Goal: Information Seeking & Learning: Learn about a topic

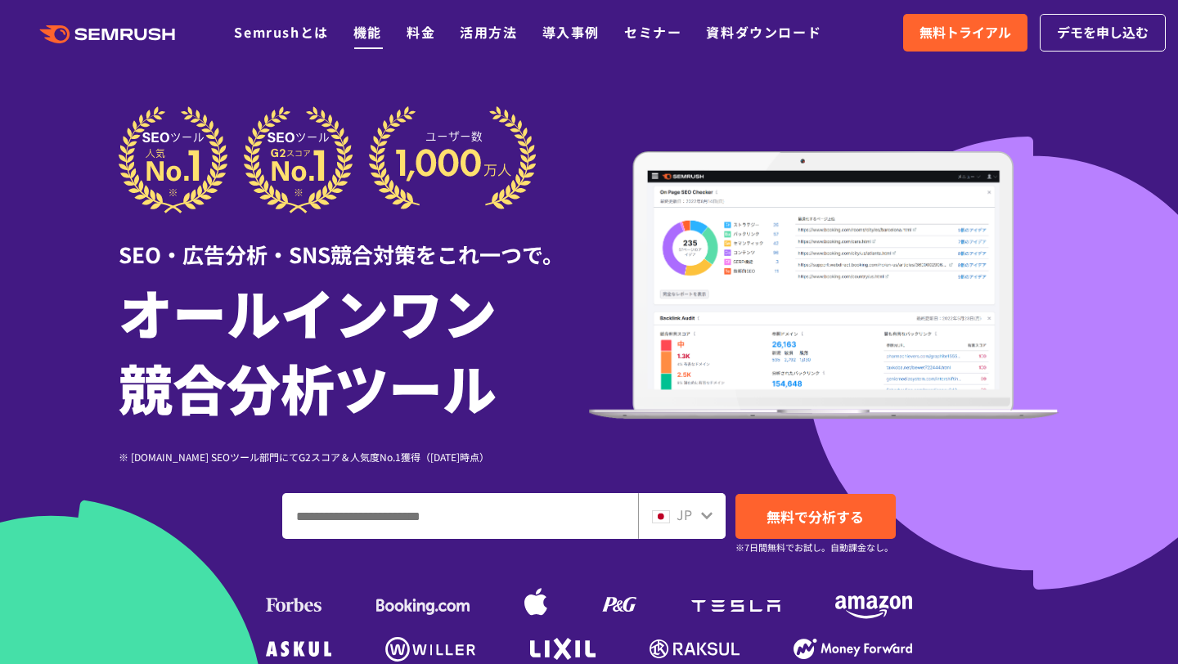
click at [374, 40] on link "機能" at bounding box center [367, 32] width 29 height 20
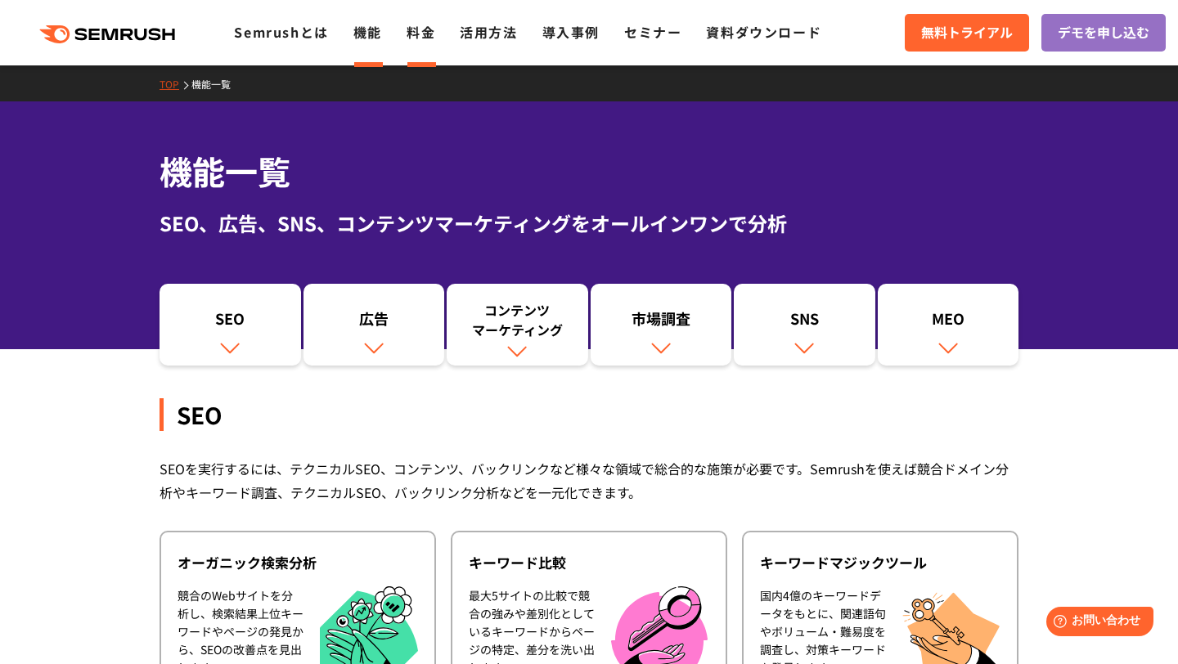
click at [434, 34] on link "料金" at bounding box center [421, 32] width 29 height 20
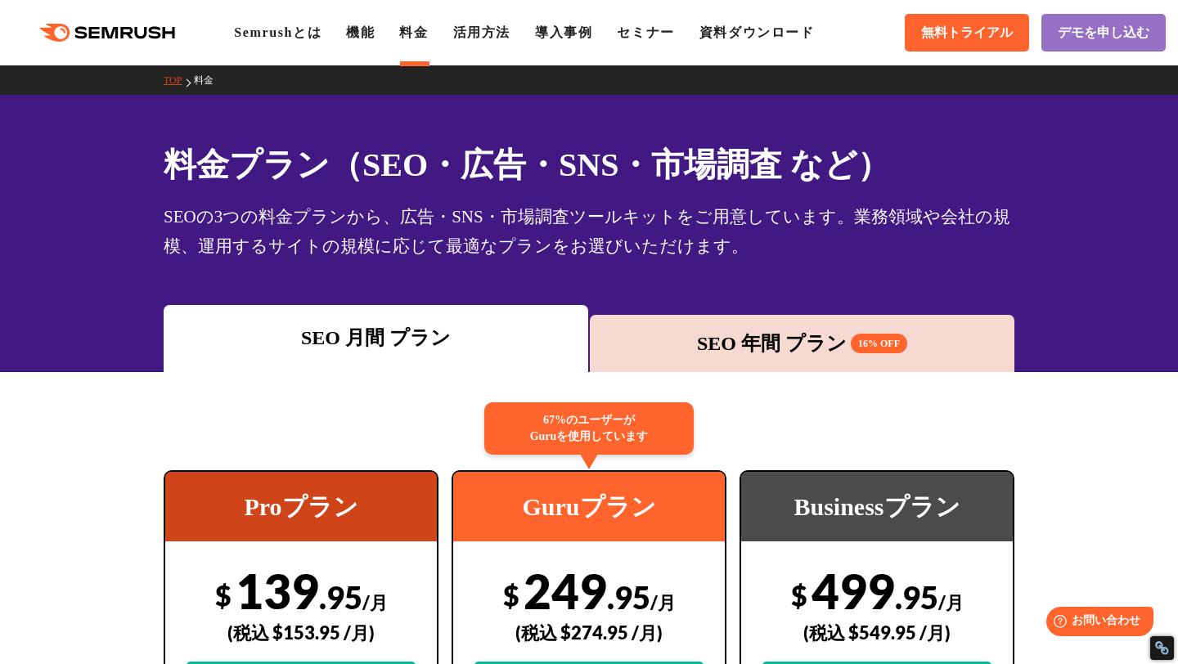
click at [501, 44] on div ".cls {fill: #FF642D;} .cls {fill: #FF642D;} Semrushとは 機能 料金 活用方法 導入事例 セミナー 資料ダウ…" at bounding box center [589, 32] width 1178 height 49
click at [501, 37] on link "活用方法" at bounding box center [481, 32] width 57 height 14
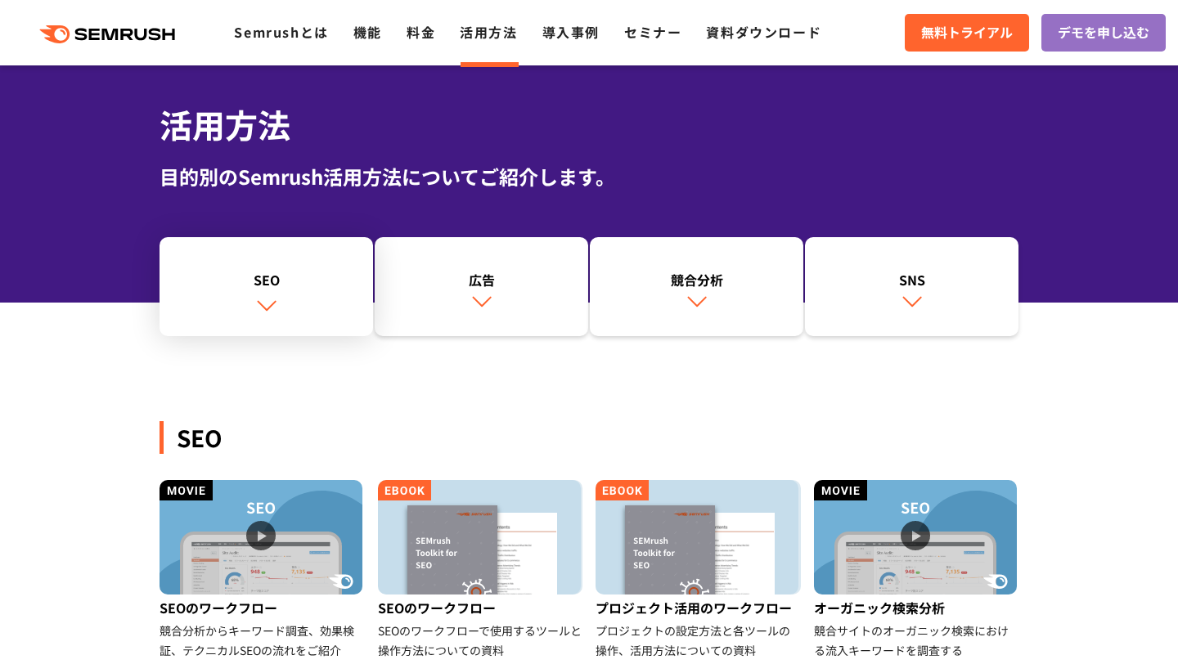
click at [270, 262] on link "SEO" at bounding box center [267, 287] width 214 height 100
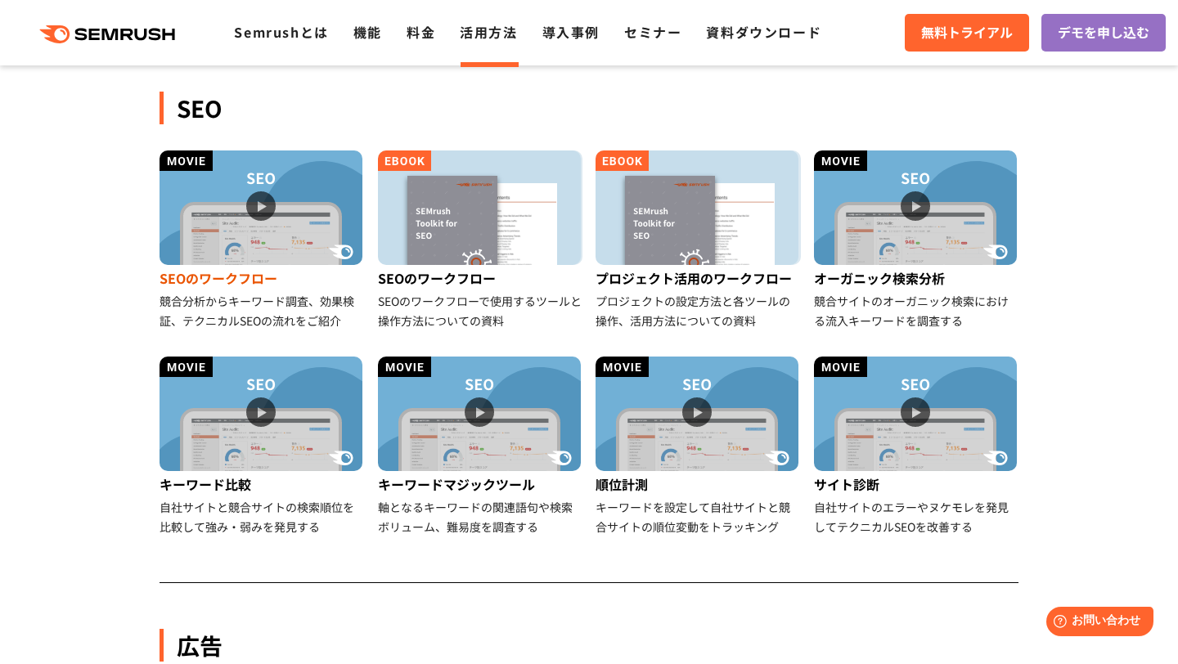
click at [270, 262] on img at bounding box center [261, 208] width 203 height 115
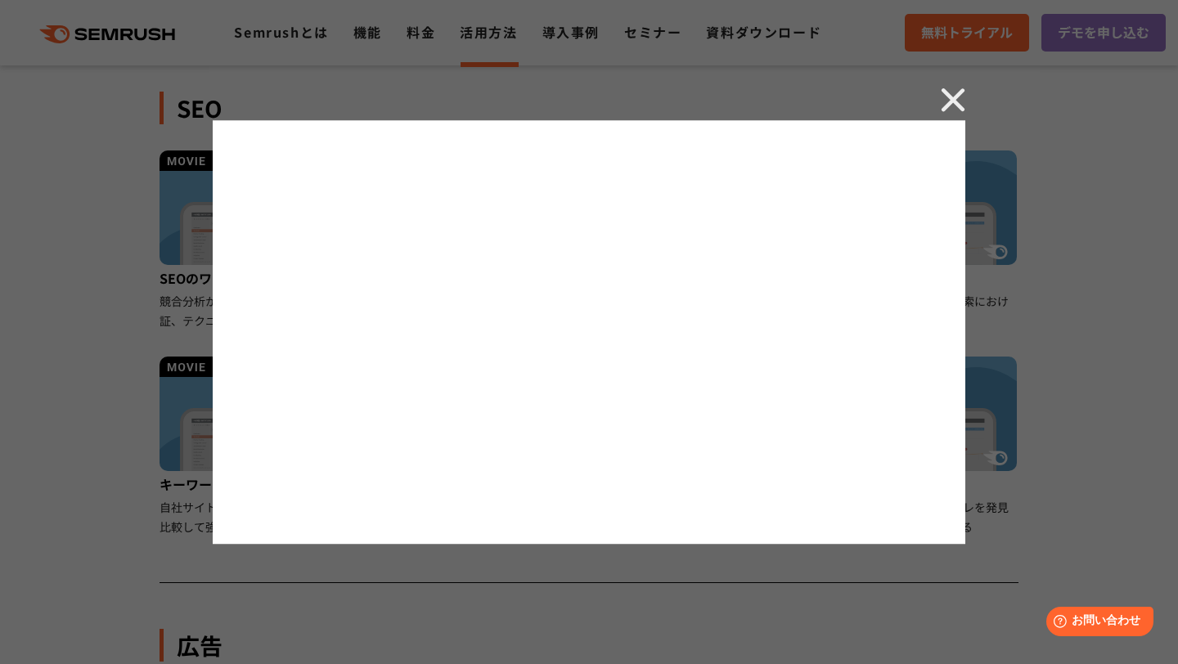
click at [952, 107] on img at bounding box center [953, 100] width 25 height 25
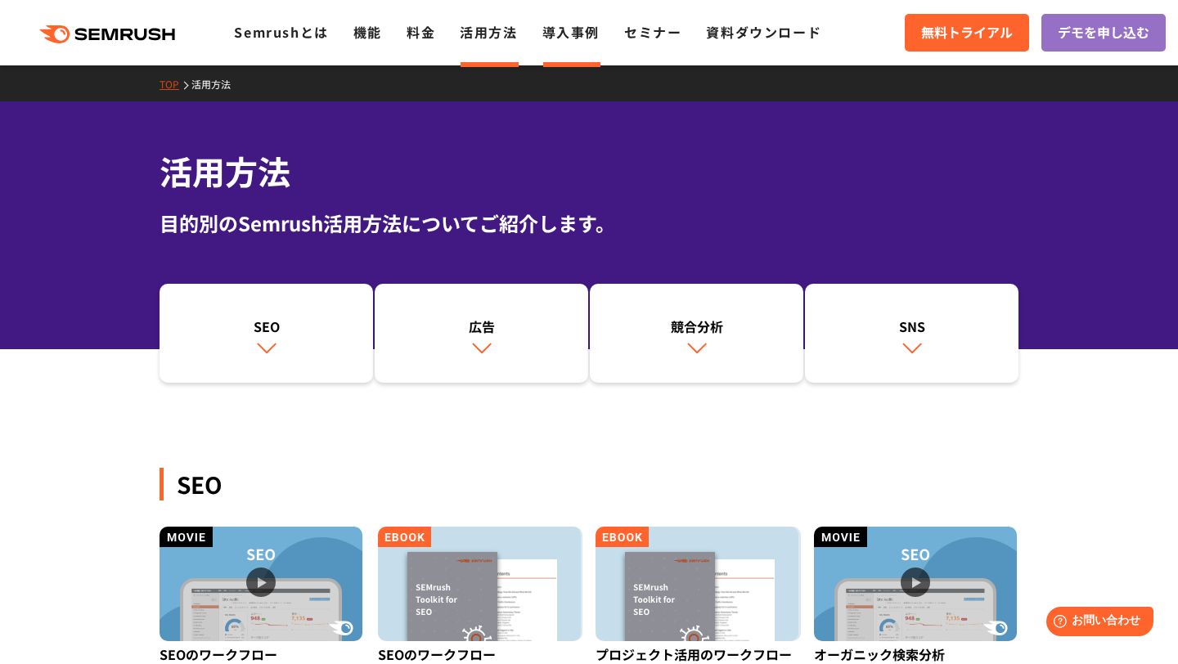
click at [582, 36] on link "導入事例" at bounding box center [570, 32] width 57 height 20
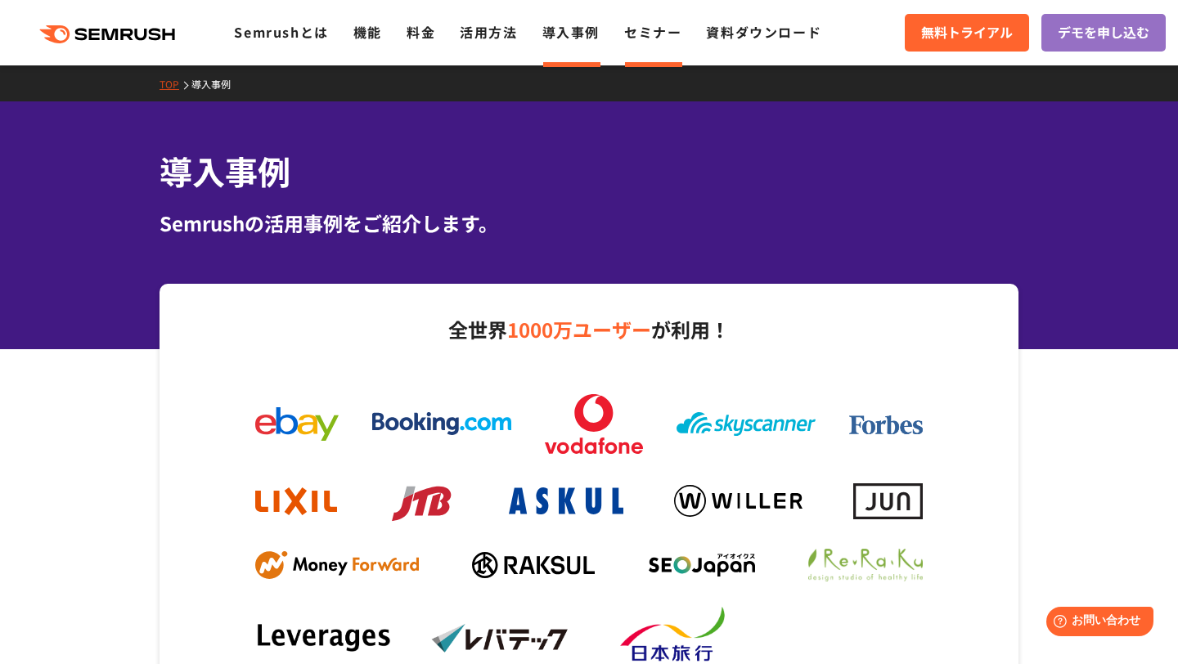
click at [676, 40] on link "セミナー" at bounding box center [652, 32] width 57 height 20
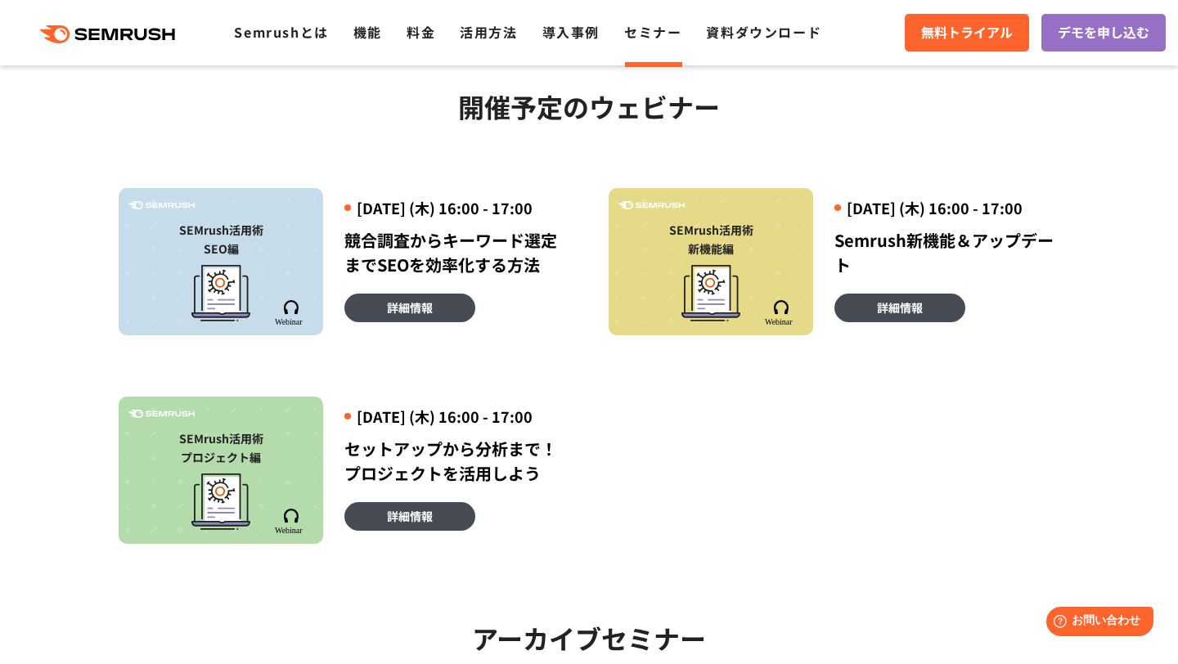
scroll to position [372, 0]
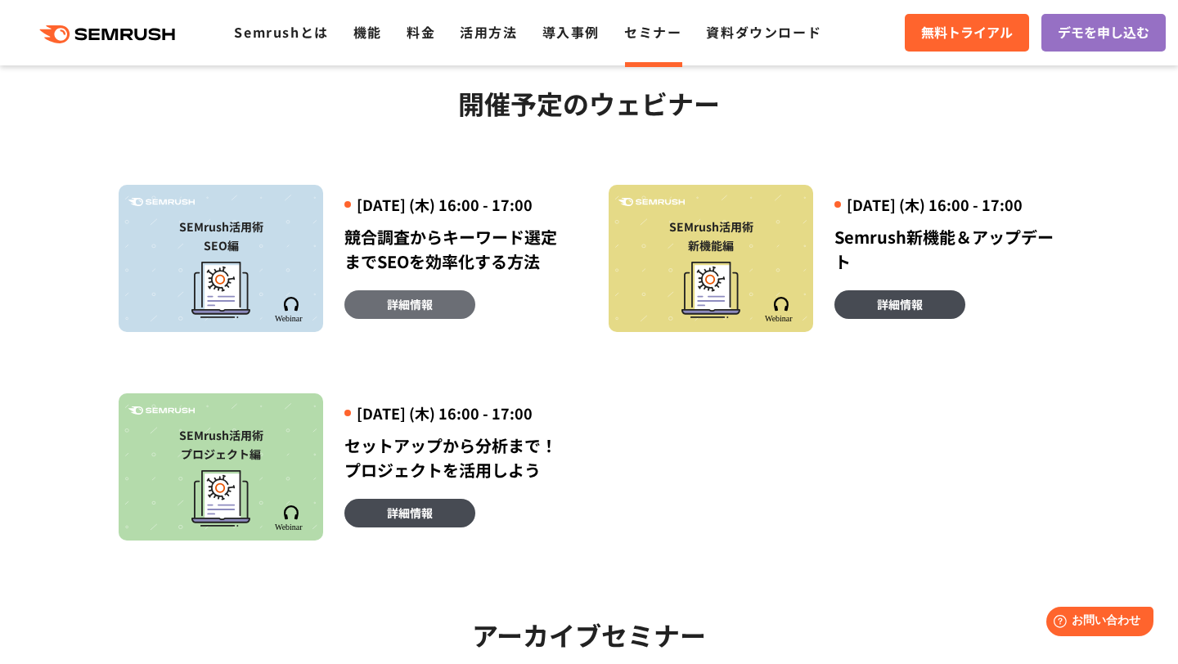
click at [434, 319] on link "詳細情報" at bounding box center [409, 304] width 131 height 29
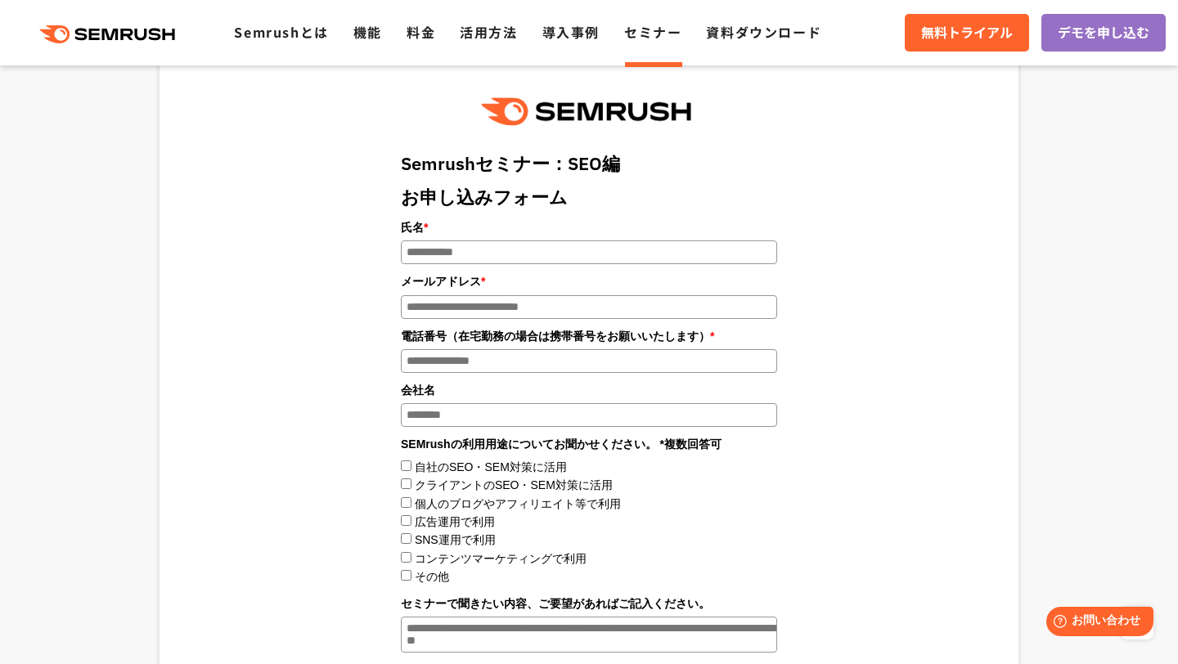
scroll to position [1676, 0]
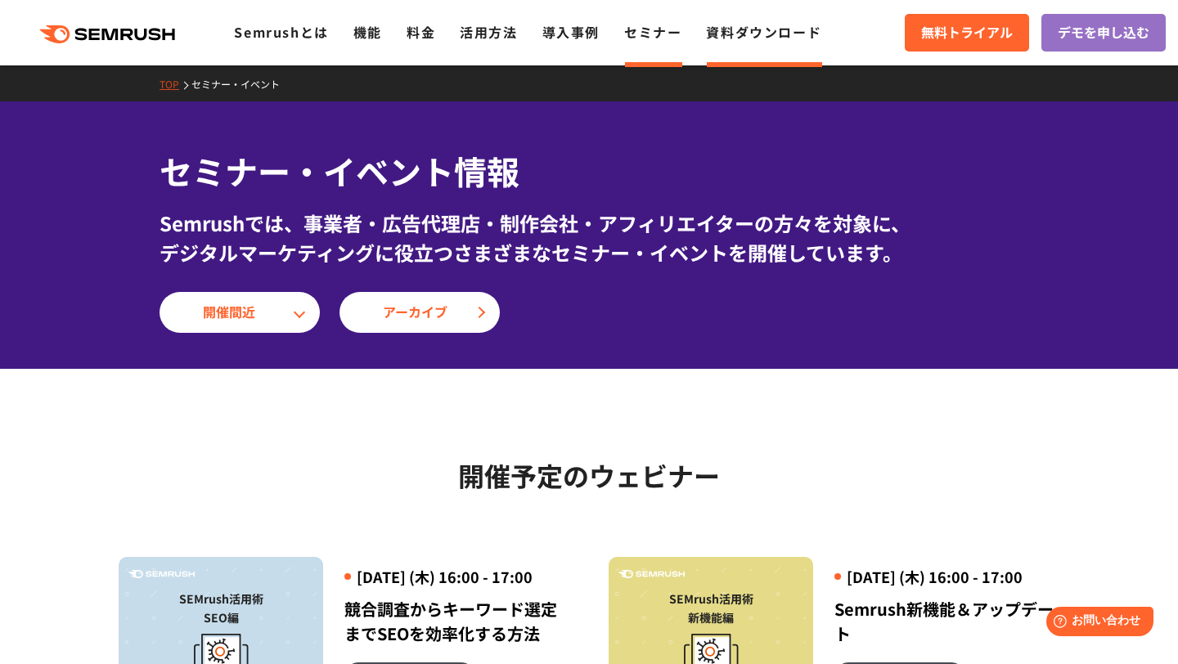
click at [780, 30] on link "資料ダウンロード" at bounding box center [763, 32] width 115 height 20
click at [917, 37] on link "無料トライアル" at bounding box center [967, 33] width 124 height 38
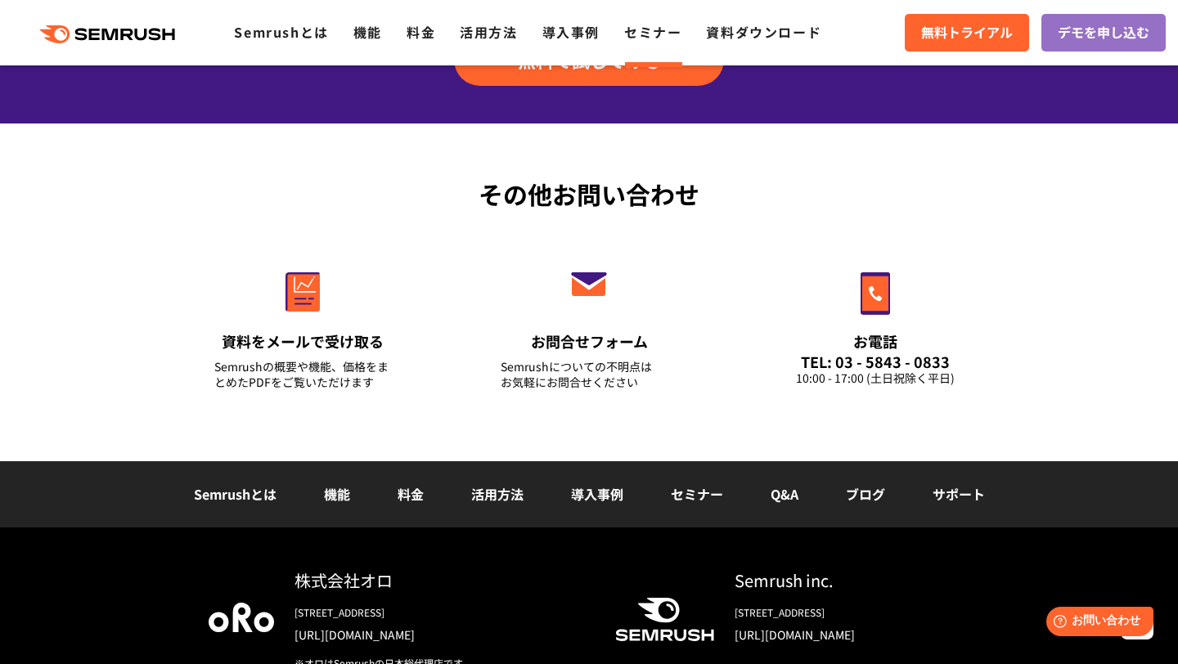
scroll to position [1793, 0]
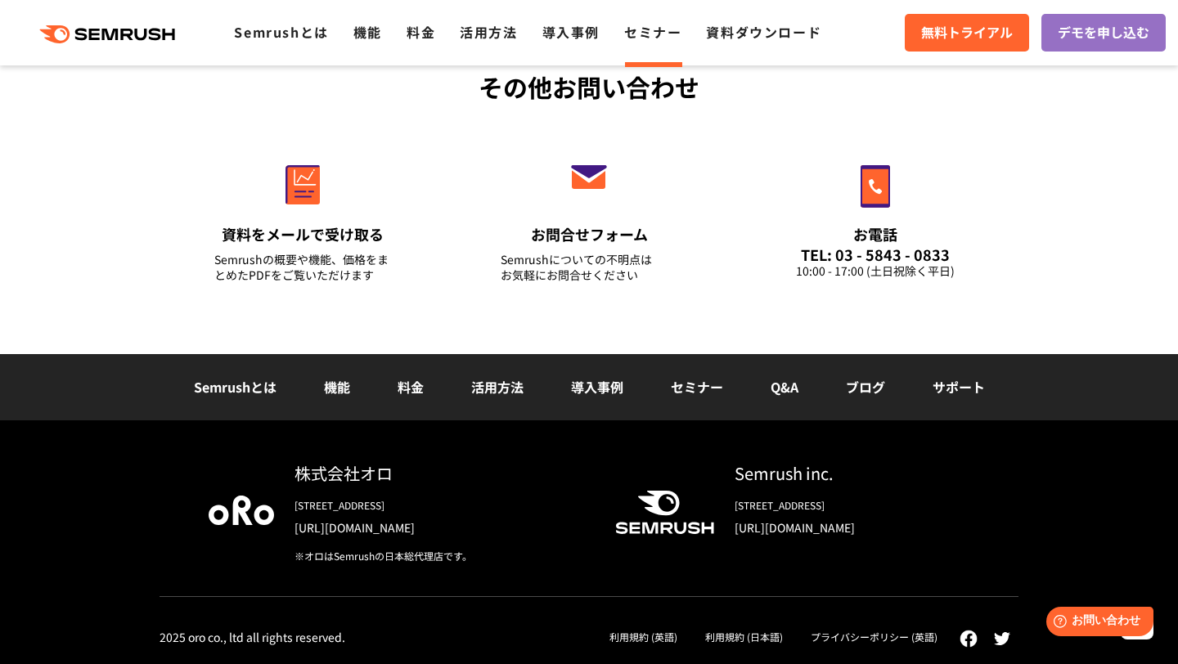
click at [794, 387] on link "Q&A" at bounding box center [785, 387] width 28 height 20
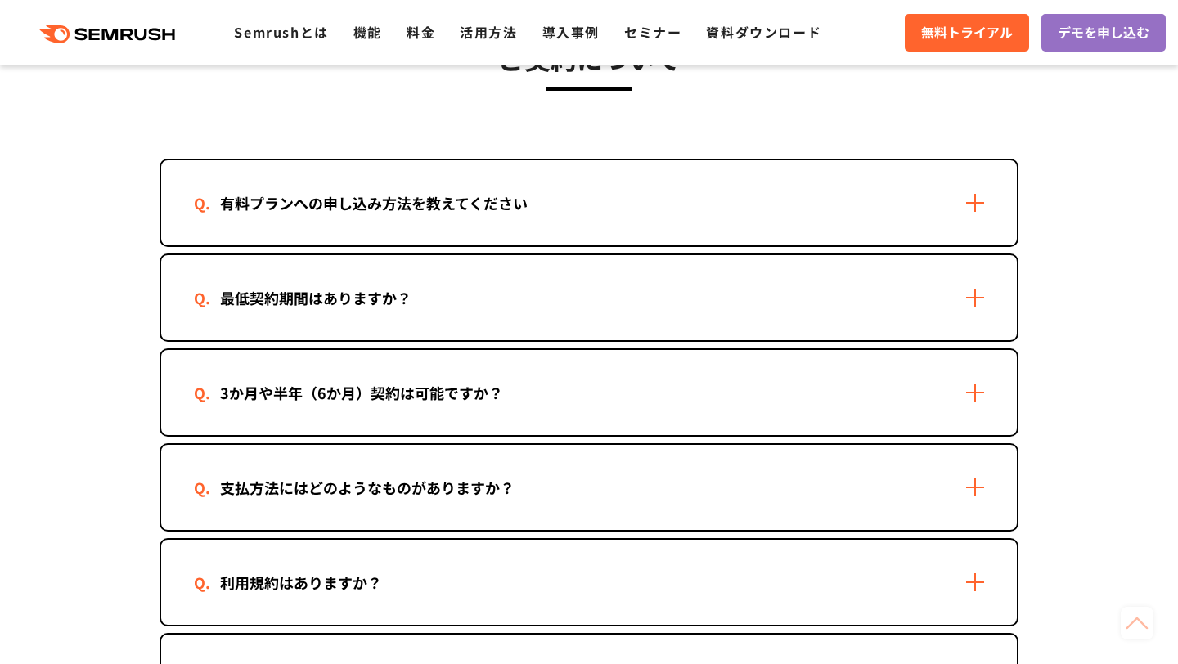
scroll to position [435, 0]
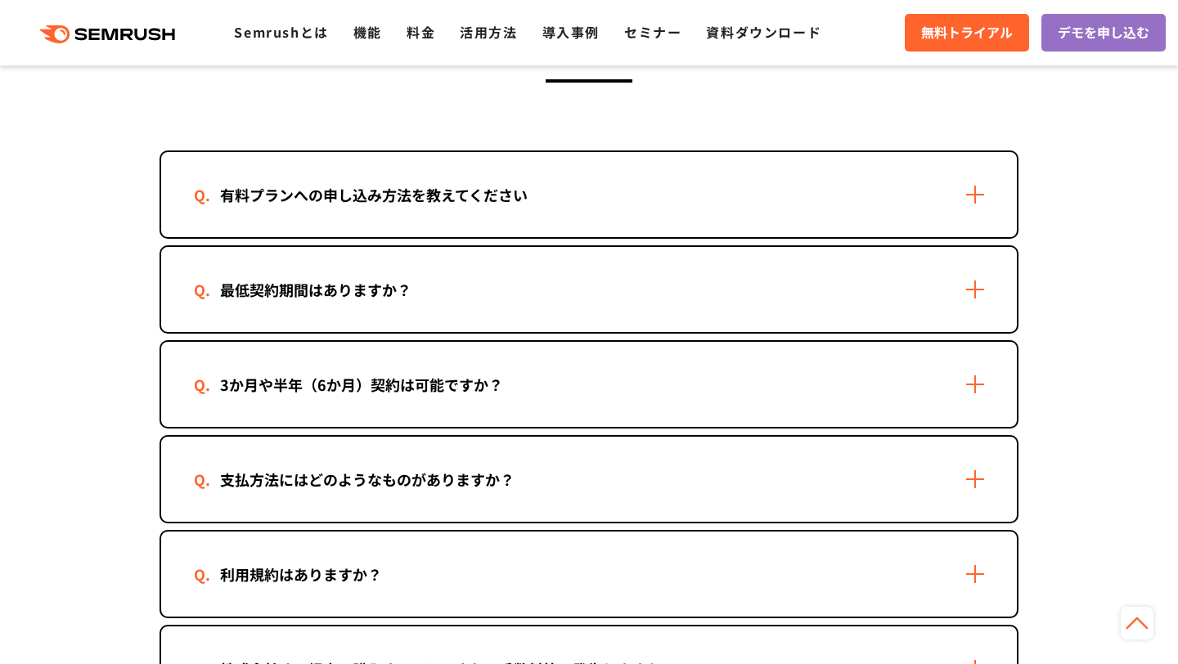
click at [967, 377] on div "3か月や半年（6か月）契約は可能ですか？" at bounding box center [589, 384] width 856 height 85
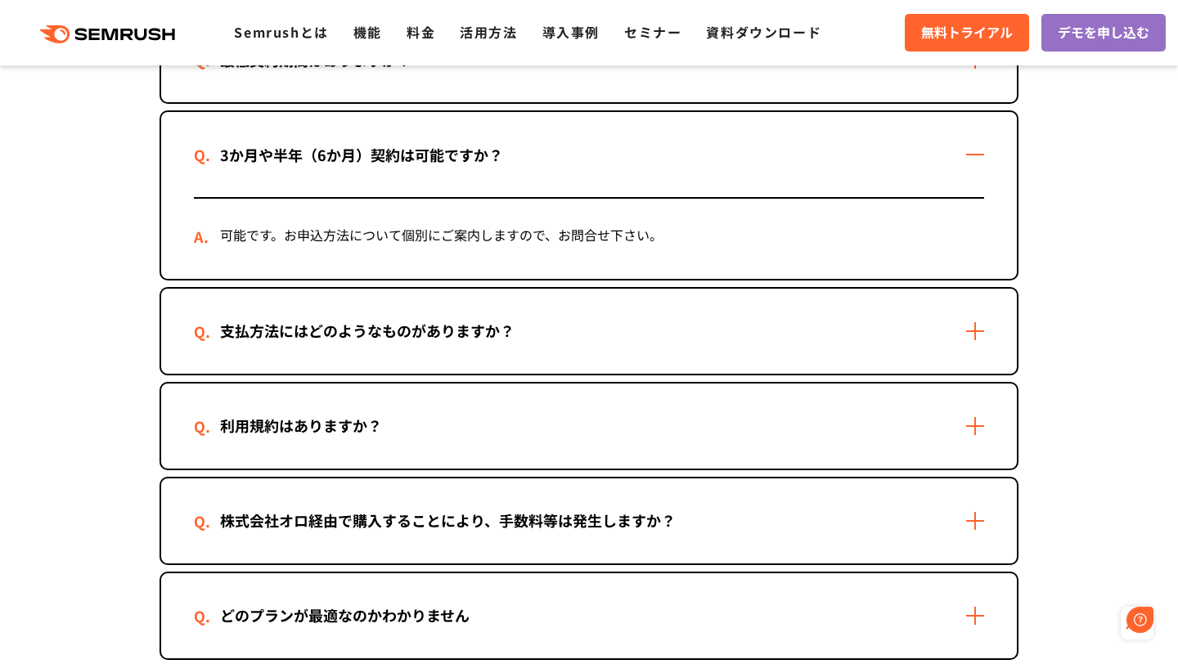
scroll to position [0, 0]
click at [972, 331] on div "支払方法にはどのようなものがありますか？" at bounding box center [589, 331] width 856 height 85
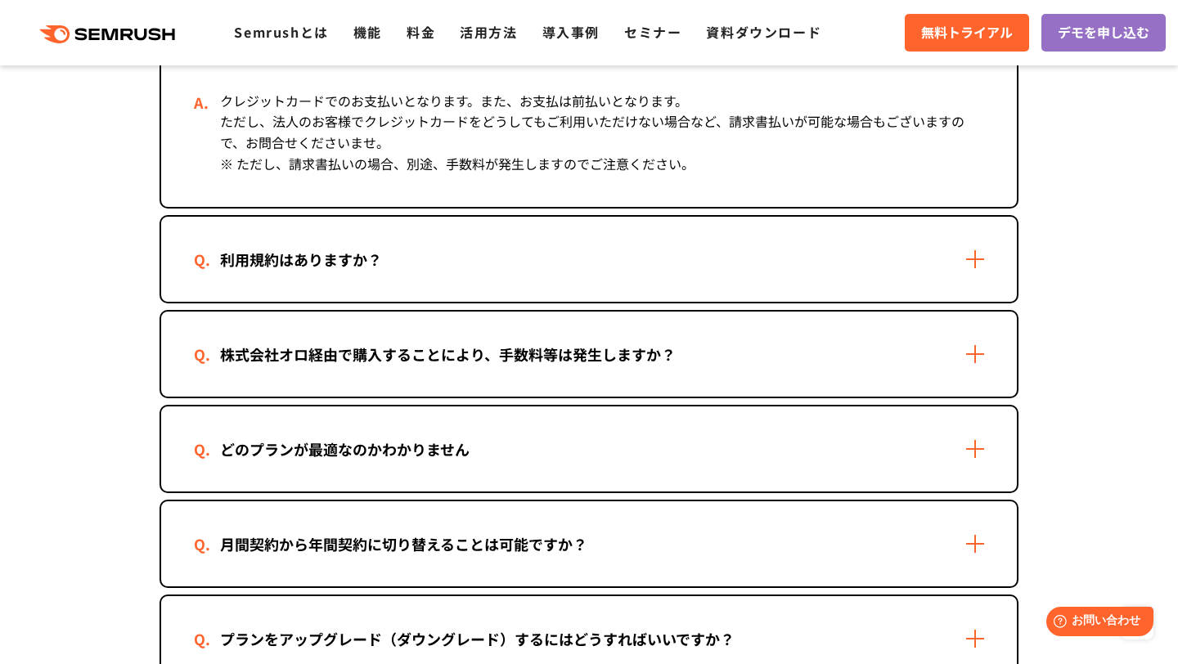
scroll to position [974, 0]
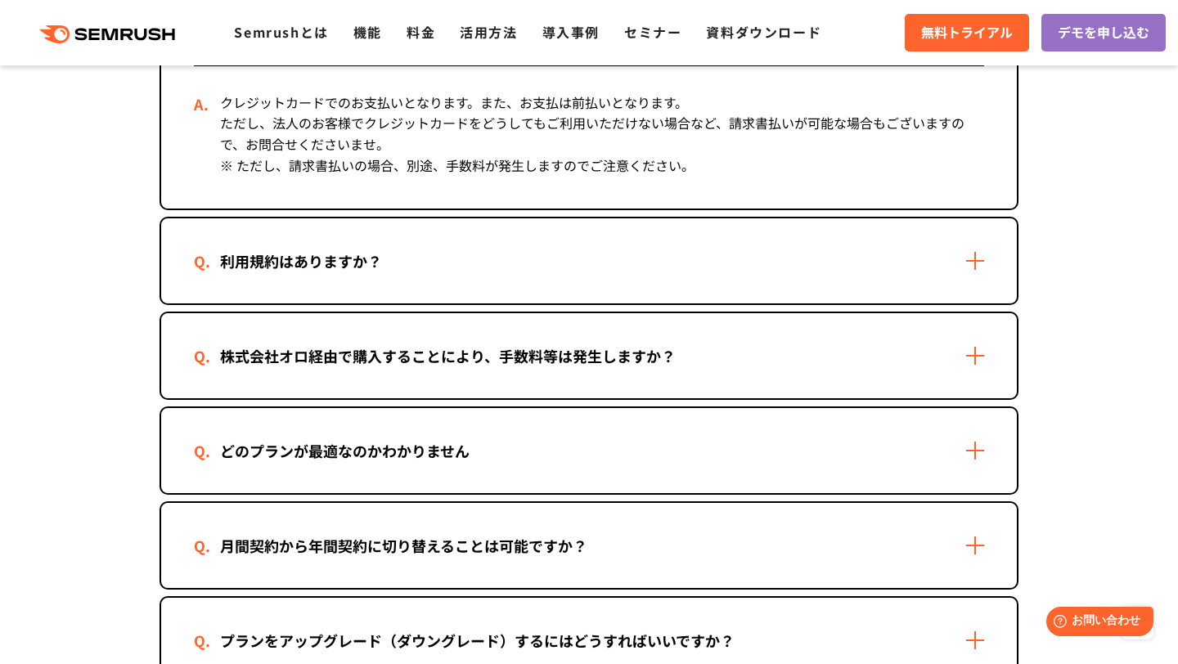
click at [984, 359] on div "株式会社オロ経由で購入することにより、手数料等は発生しますか？" at bounding box center [589, 355] width 856 height 85
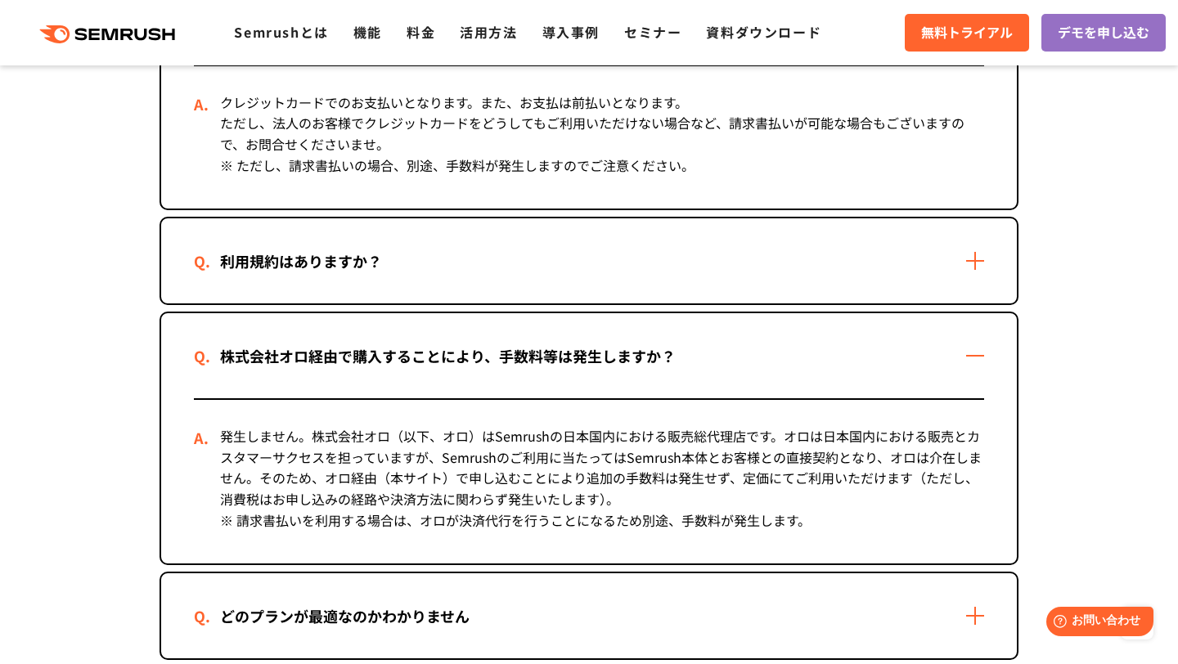
scroll to position [1299, 0]
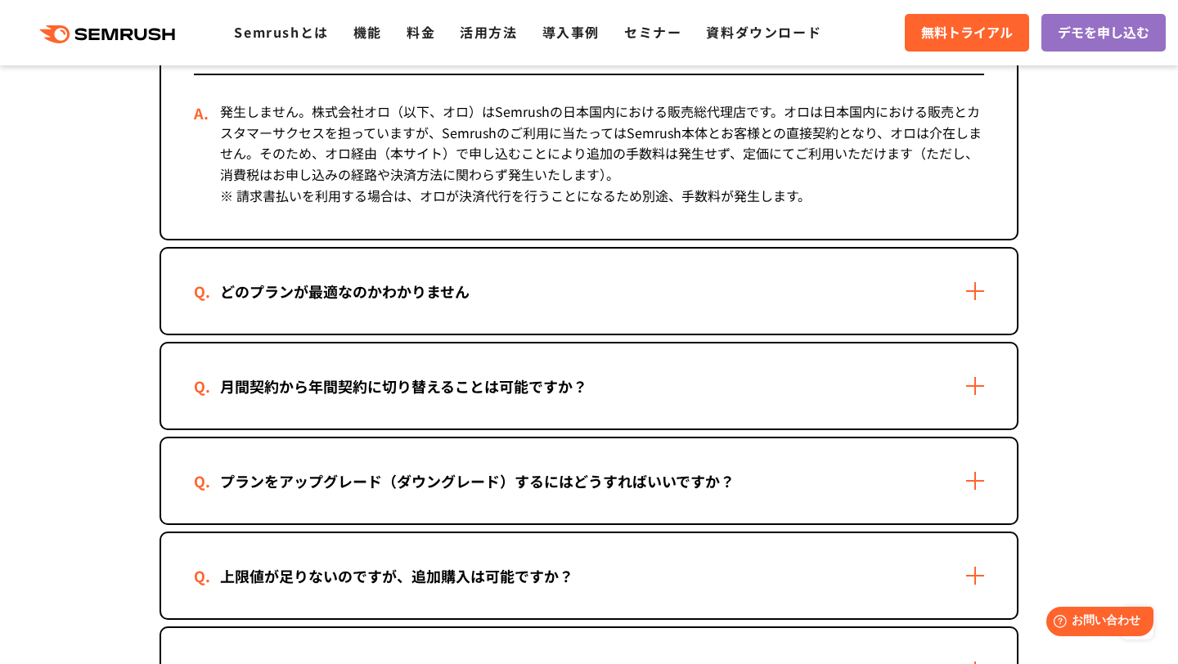
click at [968, 297] on div "どのプランが最適なのかわかりません" at bounding box center [589, 291] width 856 height 85
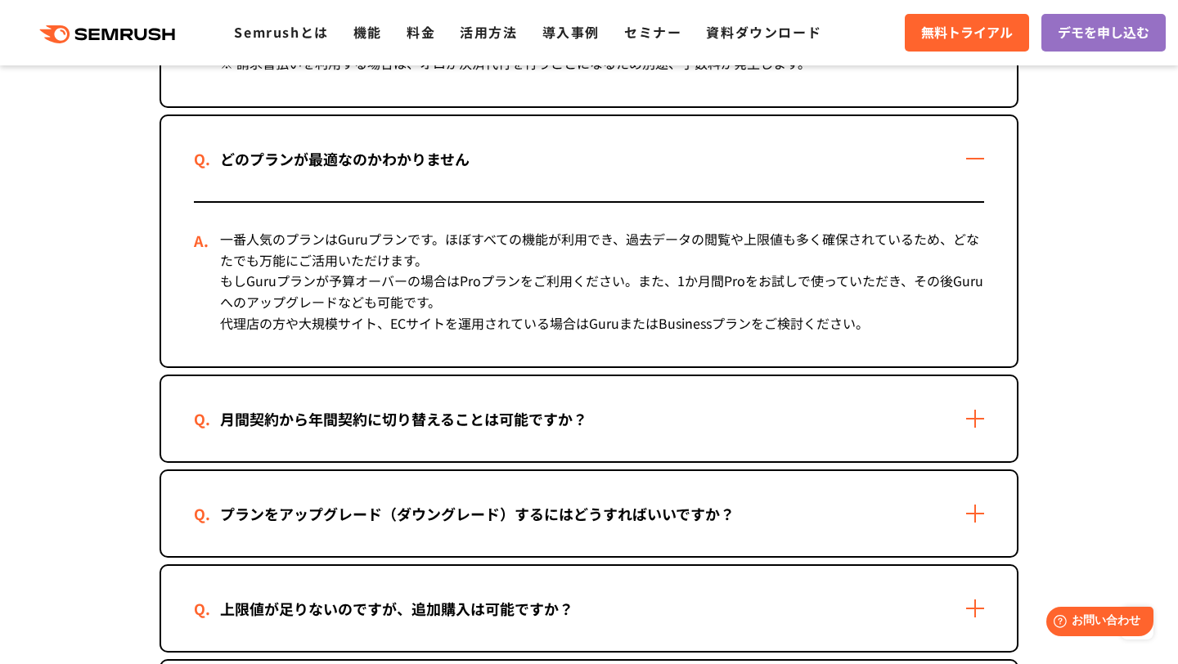
scroll to position [1455, 0]
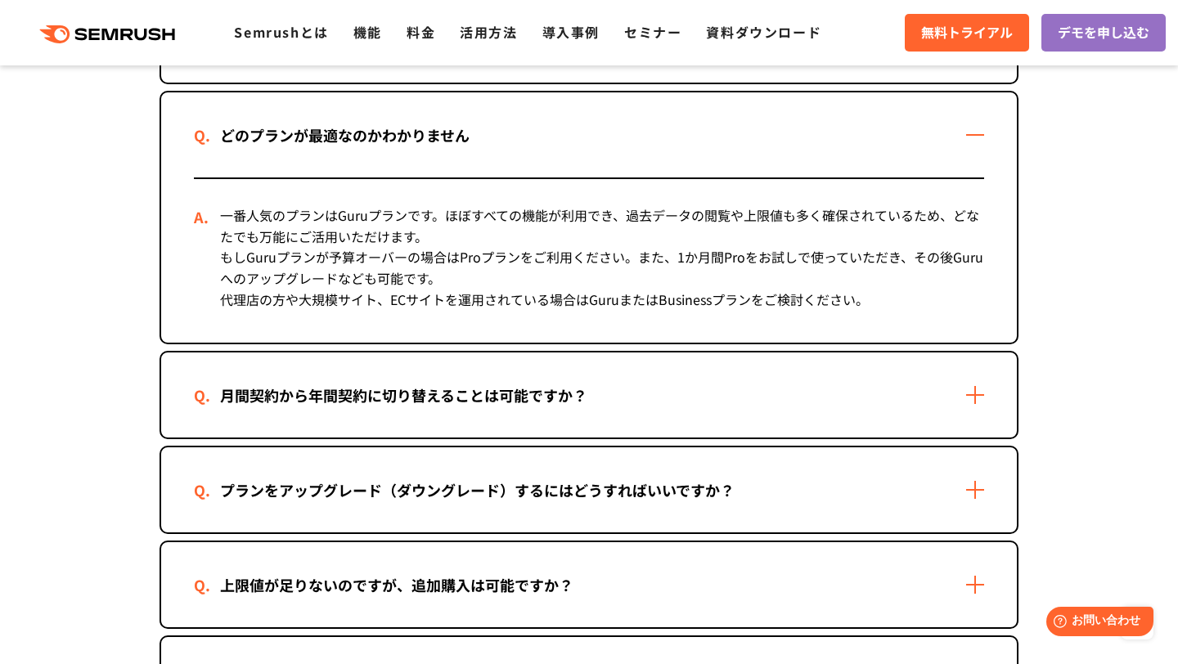
click at [986, 392] on div "月間契約から年間契約に切り替えることは可能ですか？" at bounding box center [589, 395] width 856 height 85
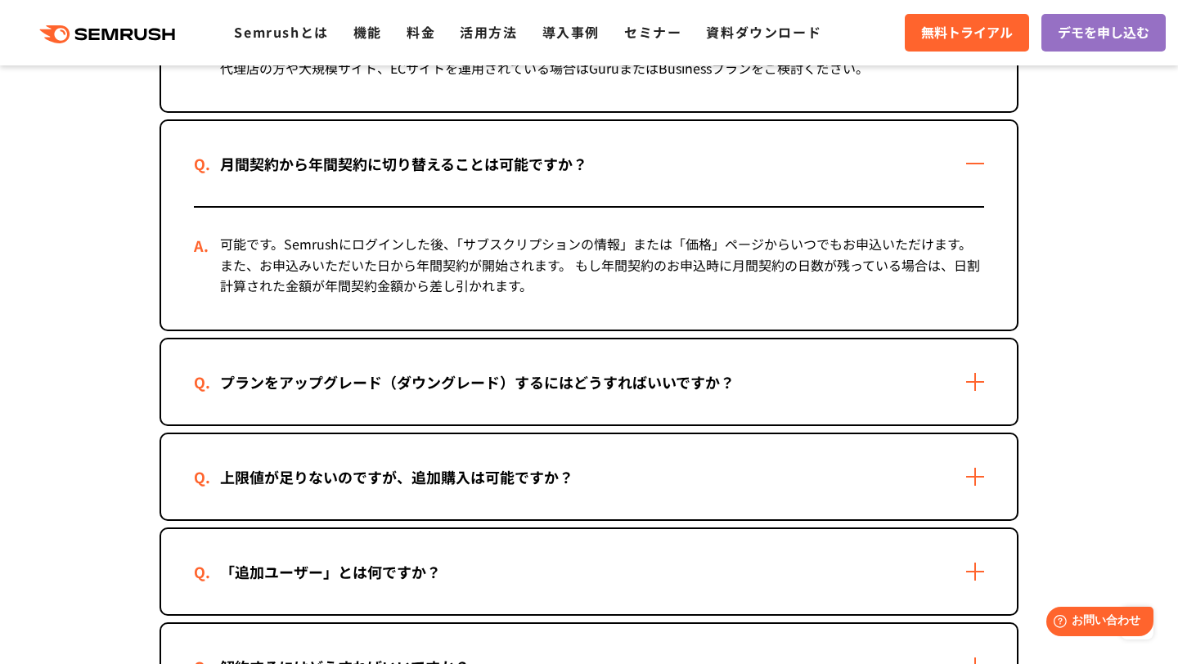
scroll to position [1691, 0]
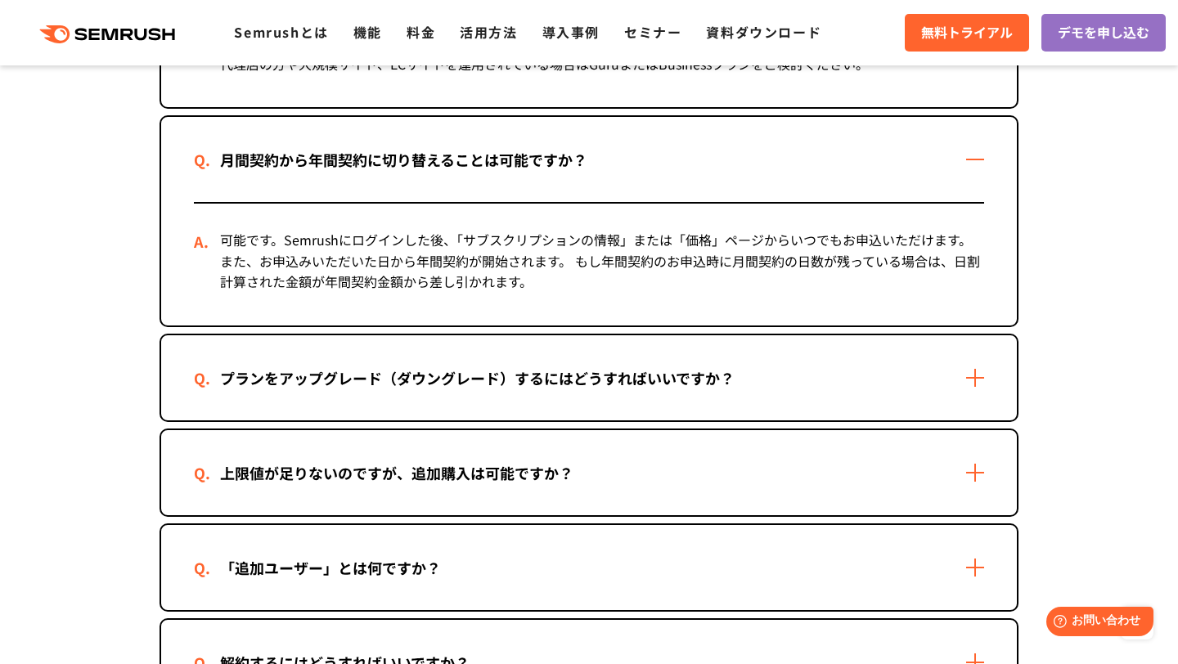
click at [976, 469] on div "上限値が足りないのですが、追加購入は可能ですか？" at bounding box center [589, 472] width 856 height 85
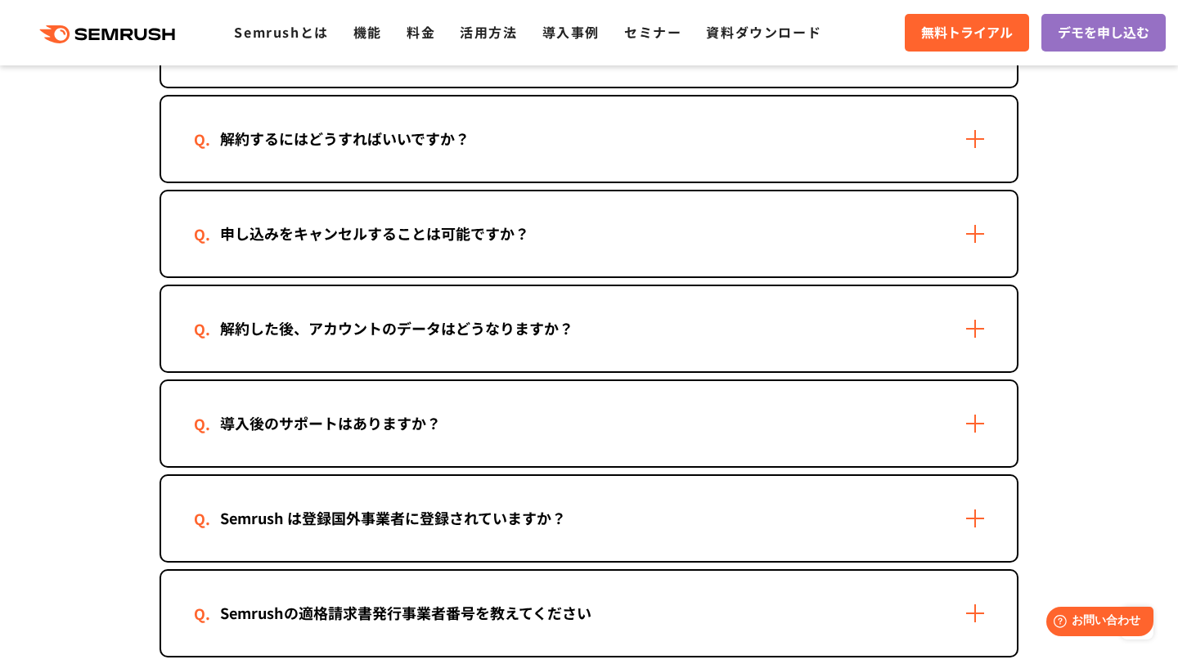
scroll to position [2307, 0]
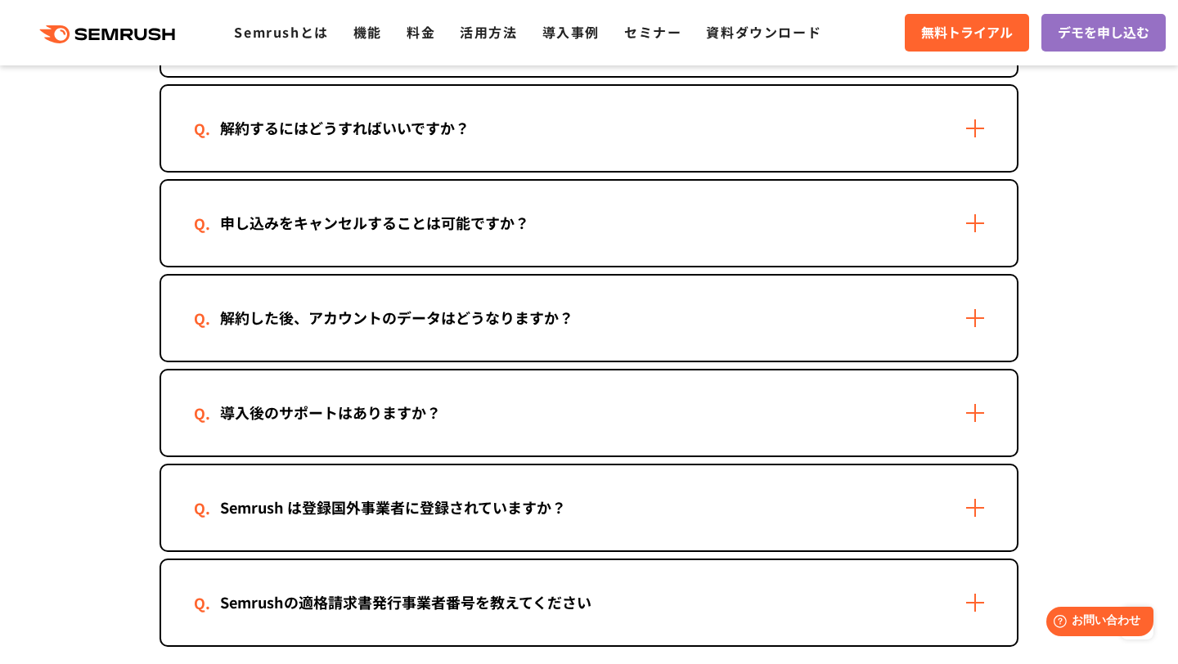
click at [964, 410] on div "導入後のサポートはありますか？" at bounding box center [589, 413] width 856 height 85
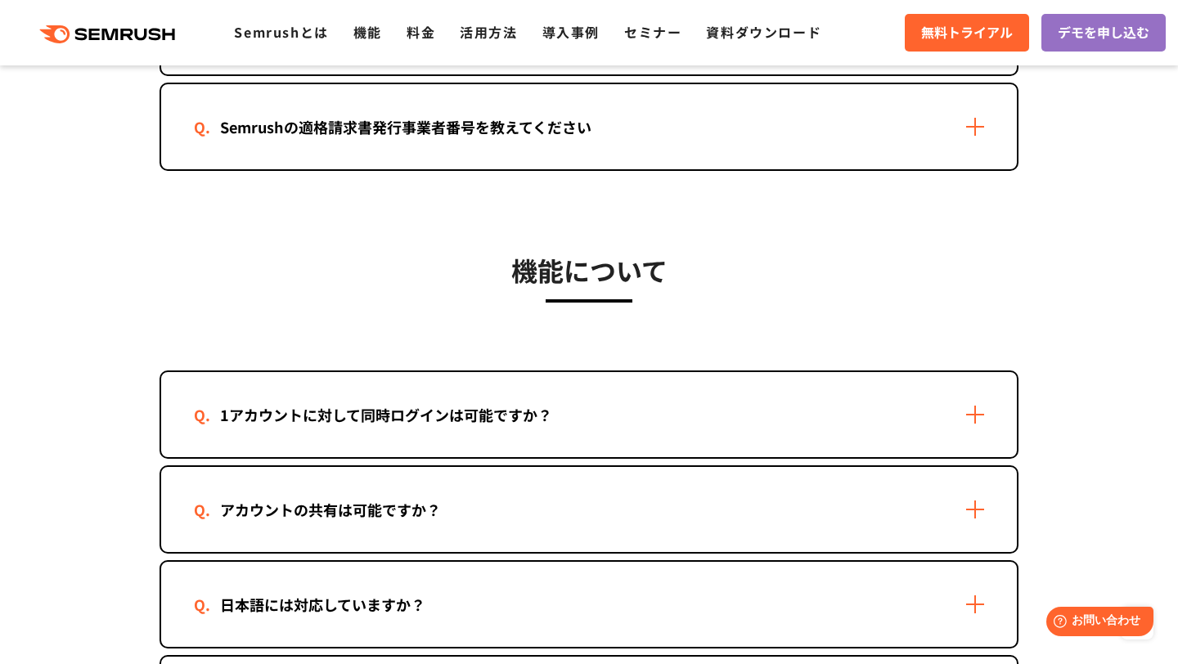
scroll to position [2970, 0]
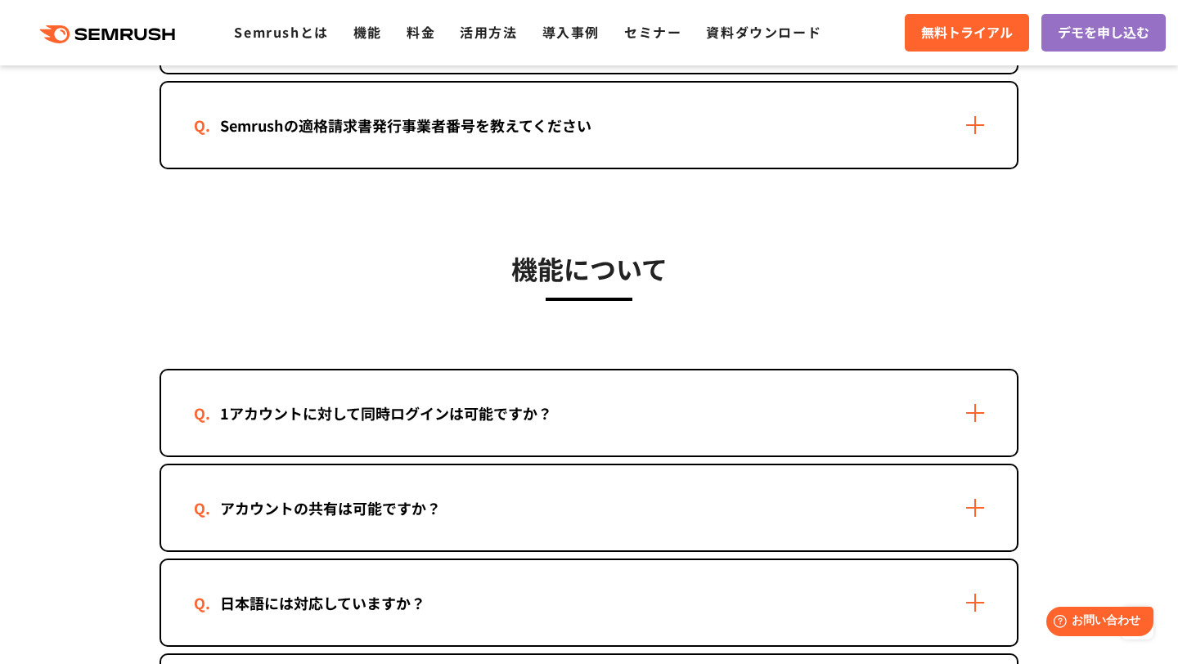
click at [977, 416] on div "1アカウントに対して同時ログインは可能ですか？" at bounding box center [589, 413] width 856 height 85
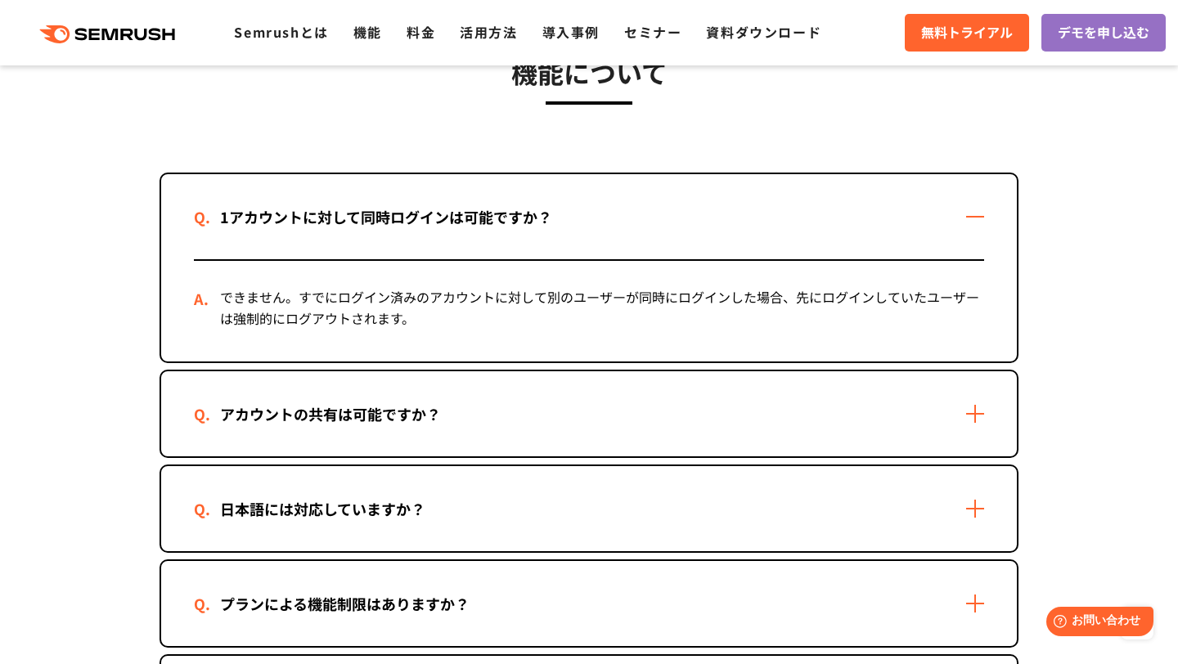
scroll to position [3171, 0]
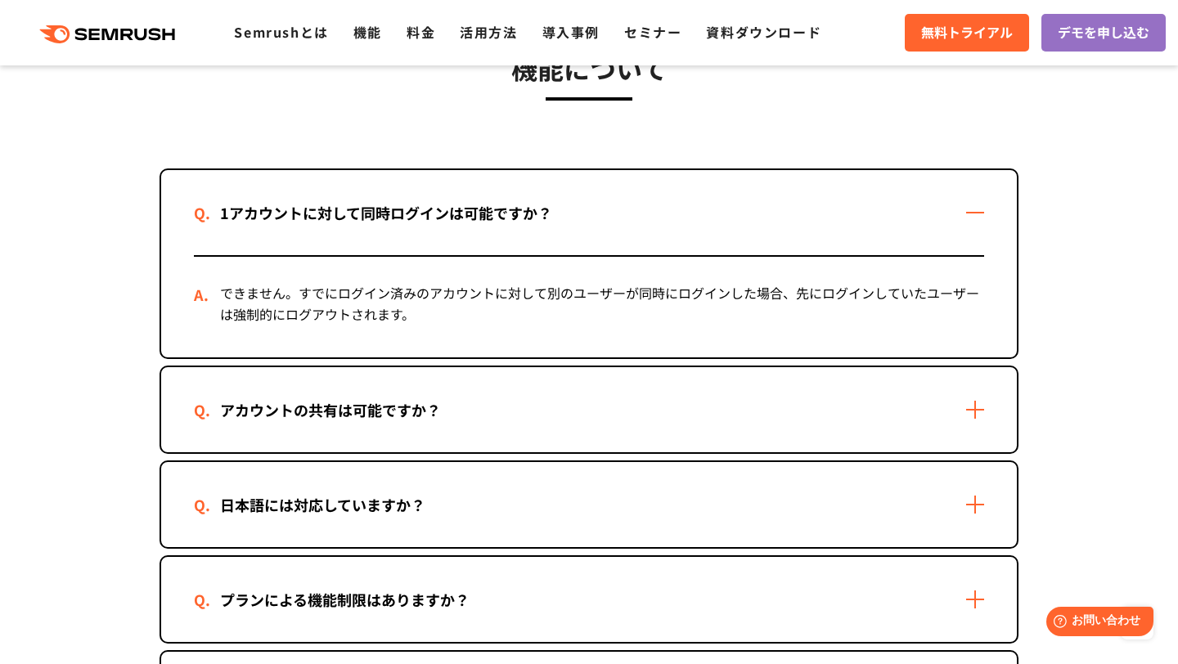
click at [977, 426] on div "アカウントの共有は可能ですか？" at bounding box center [589, 409] width 856 height 85
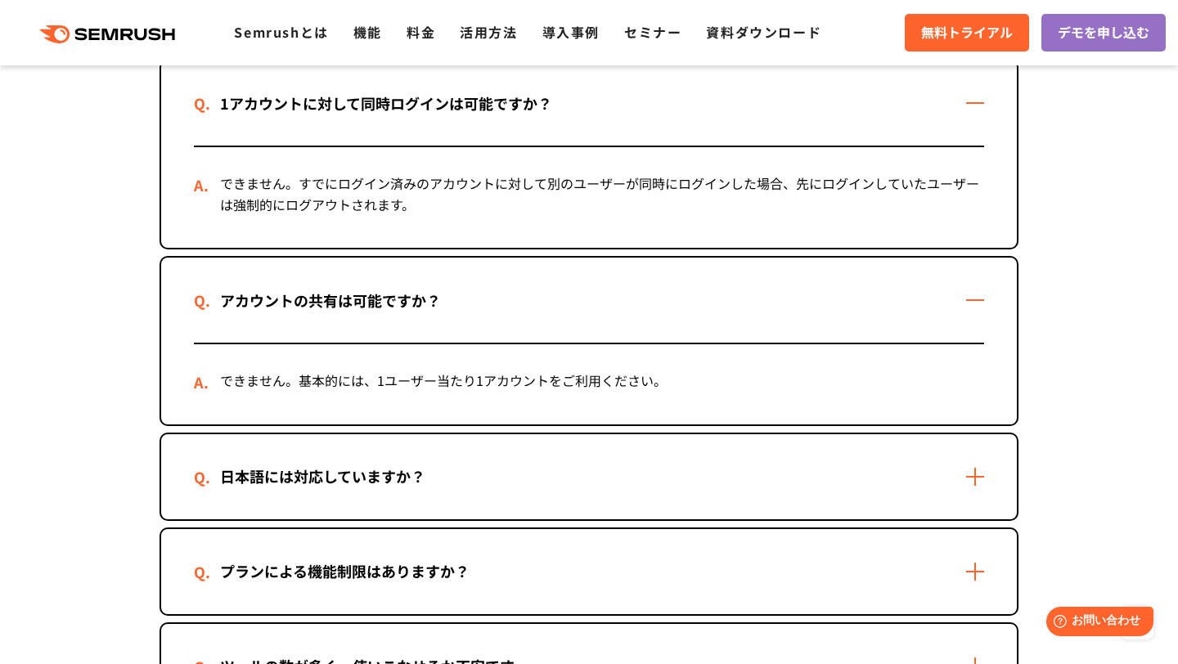
scroll to position [3330, 0]
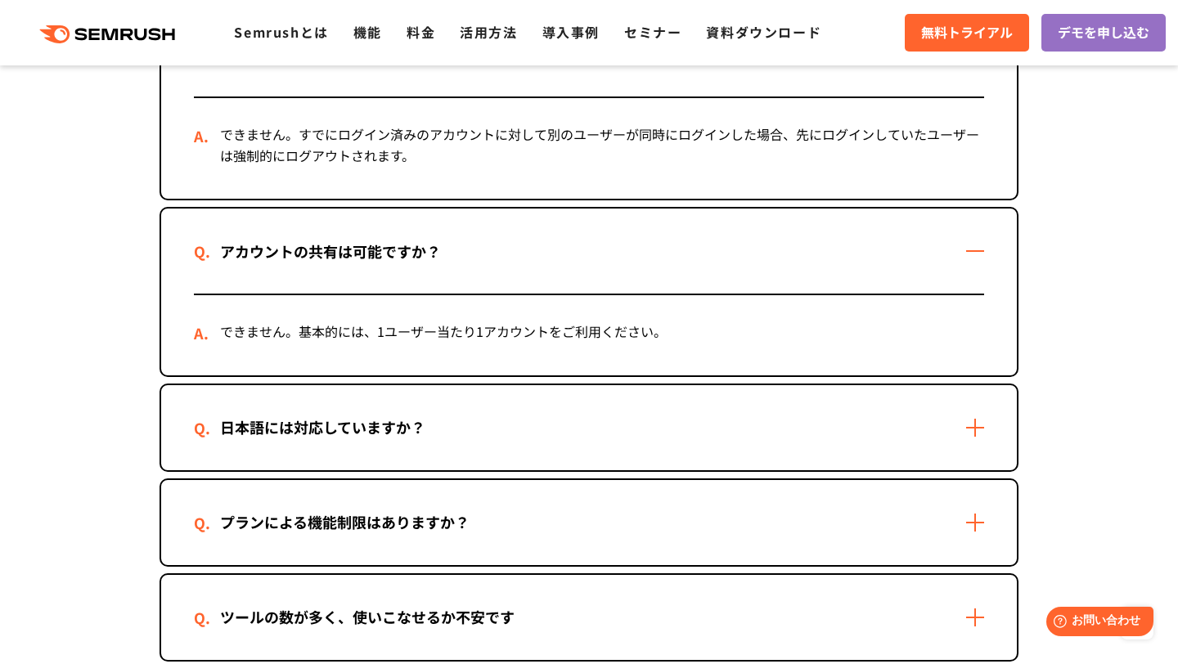
click at [977, 426] on div "日本語には対応していますか？" at bounding box center [589, 427] width 856 height 85
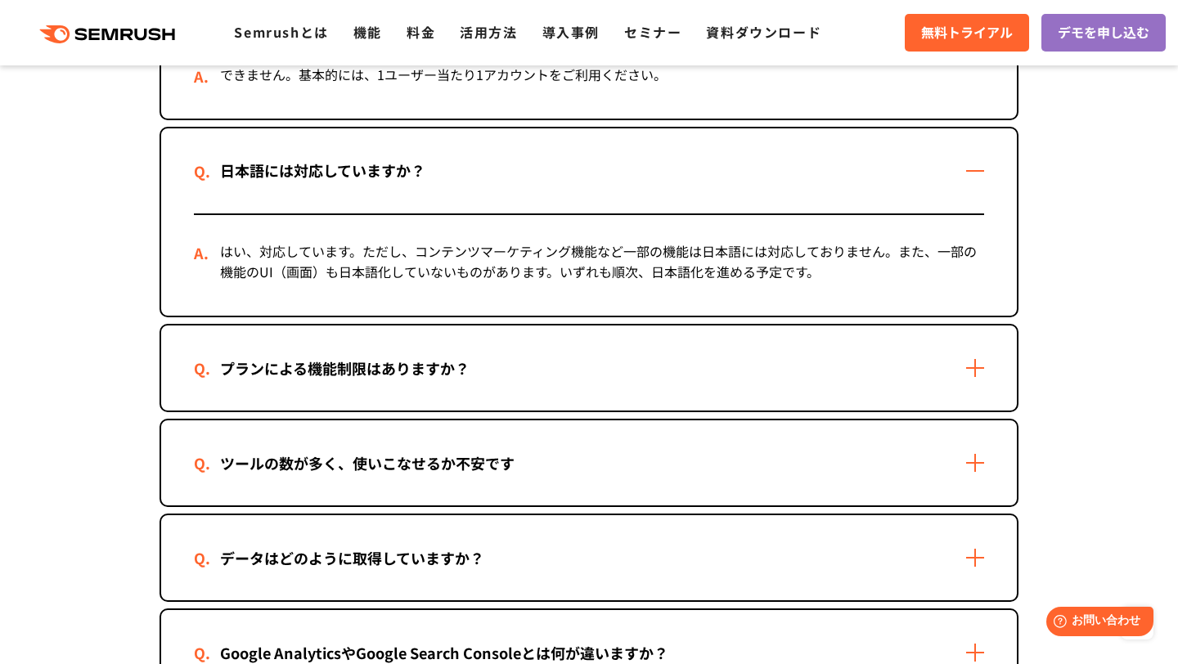
scroll to position [3587, 0]
click at [985, 470] on div "ツールの数が多く、使いこなせるか不安です" at bounding box center [589, 462] width 856 height 85
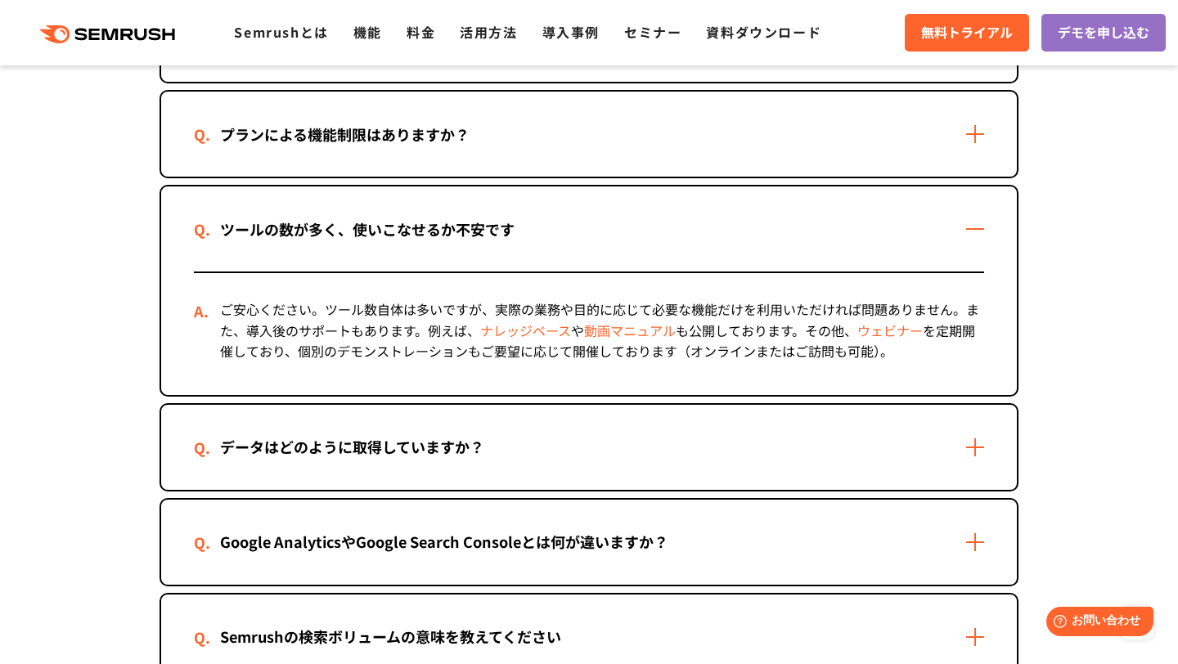
scroll to position [3833, 0]
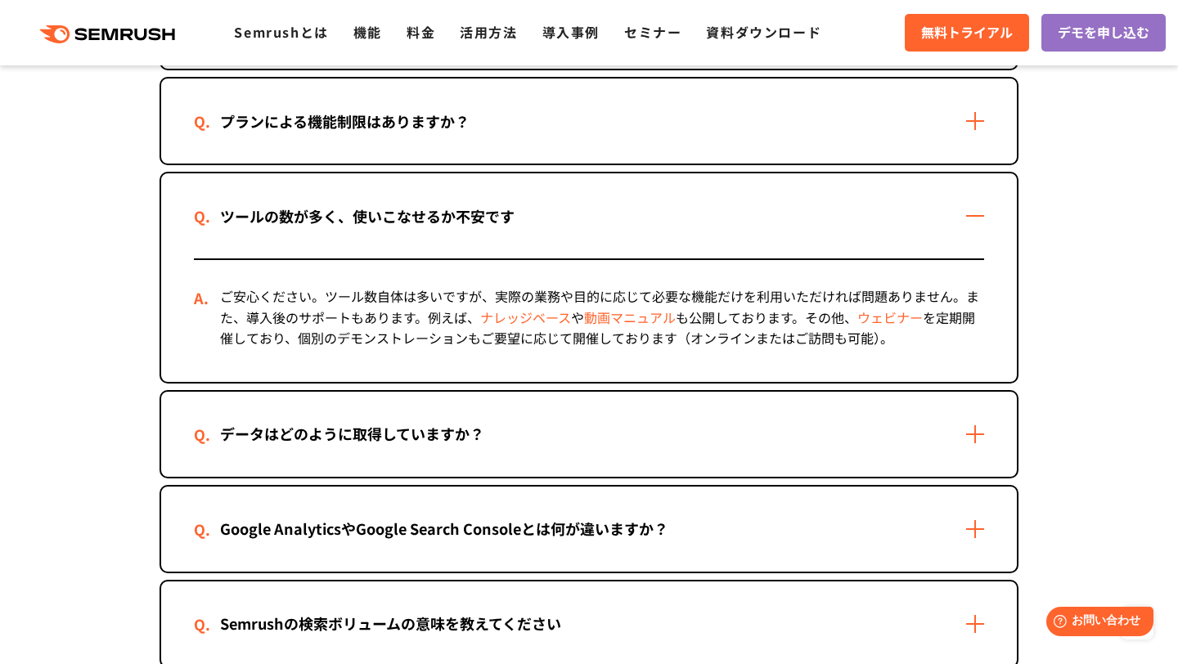
click at [983, 445] on div "データはどのように取得していますか？" at bounding box center [589, 434] width 856 height 85
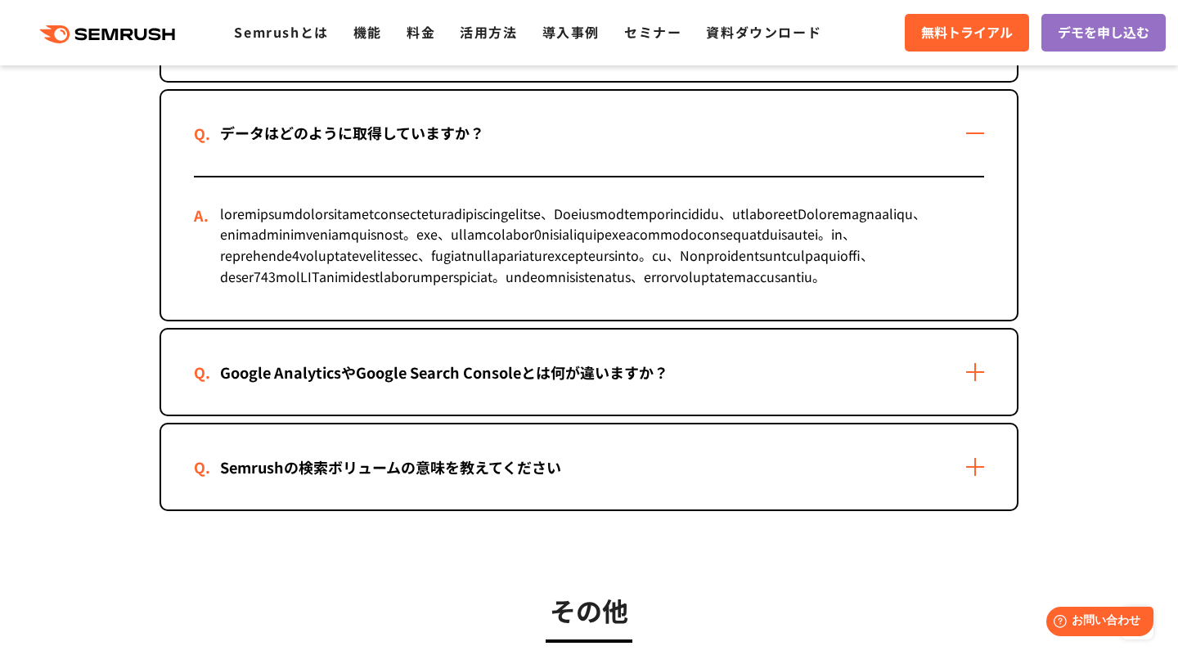
scroll to position [4136, 0]
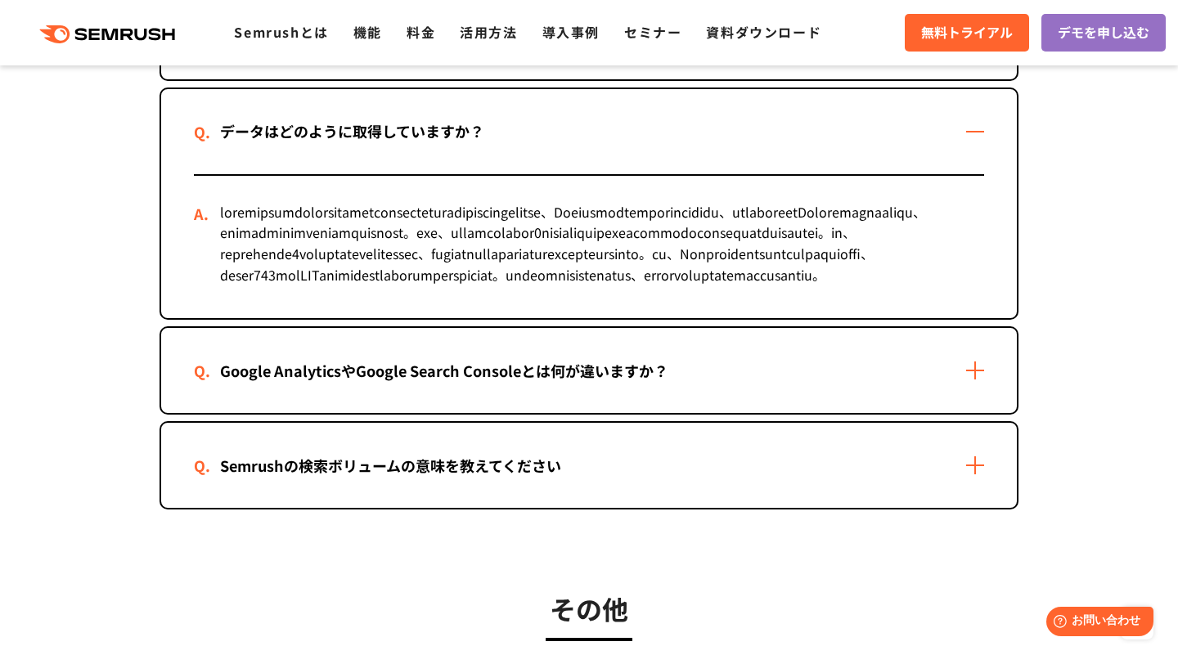
click at [979, 508] on div "Semrushの検索ボリュームの意味を教えてください" at bounding box center [589, 465] width 856 height 85
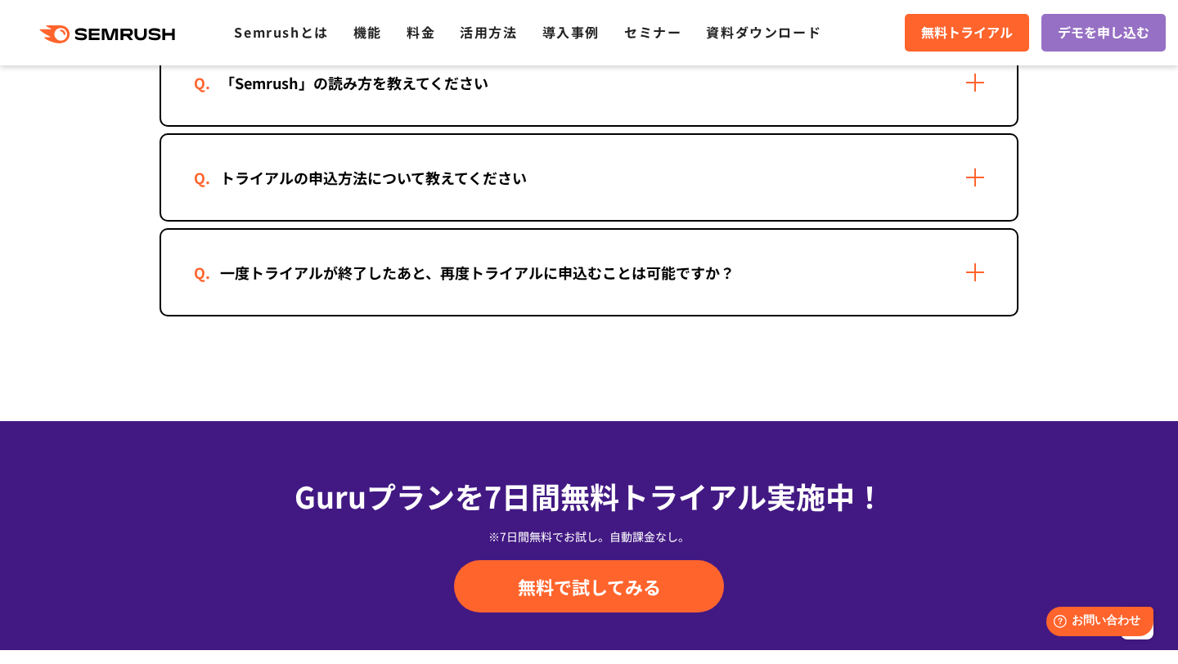
scroll to position [5167, 0]
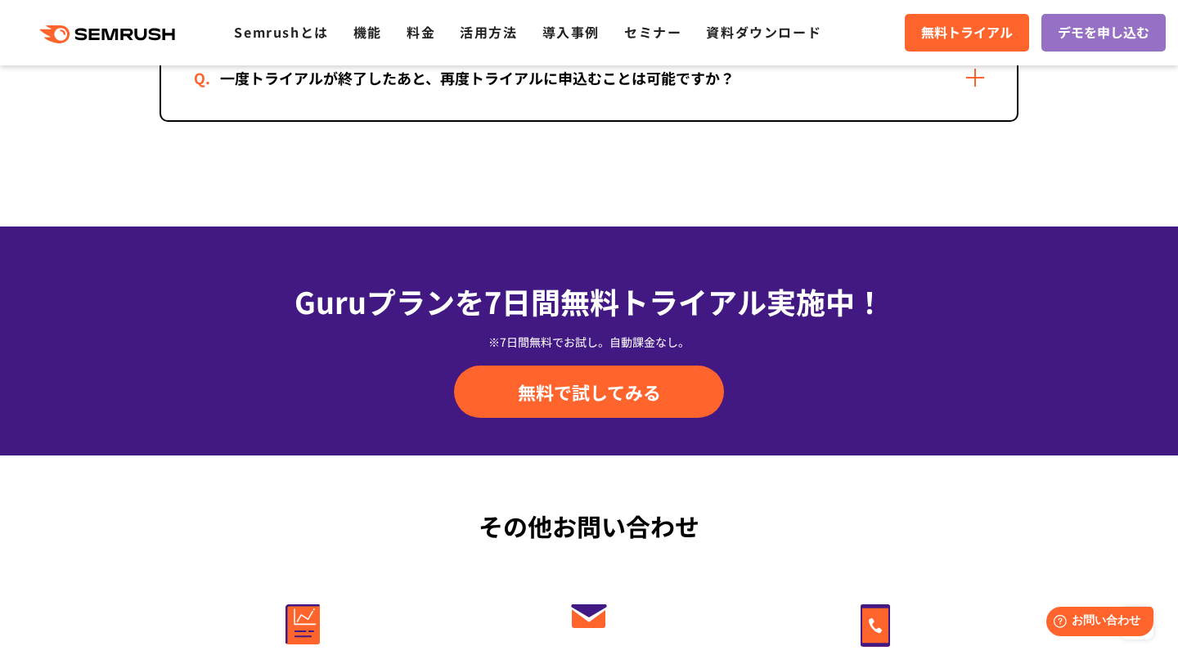
click at [982, 120] on div "一度トライアルが終了したあと、再度トライアルに申込むことは可能ですか？" at bounding box center [589, 77] width 856 height 85
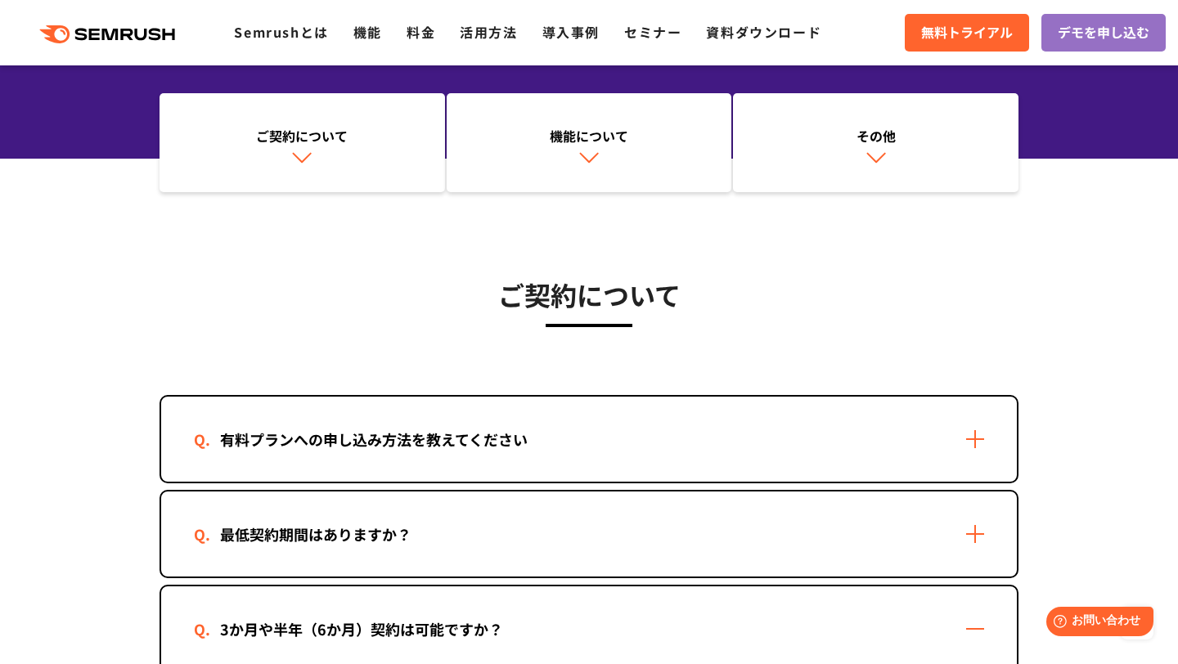
scroll to position [0, 0]
